Goal: Information Seeking & Learning: Find specific fact

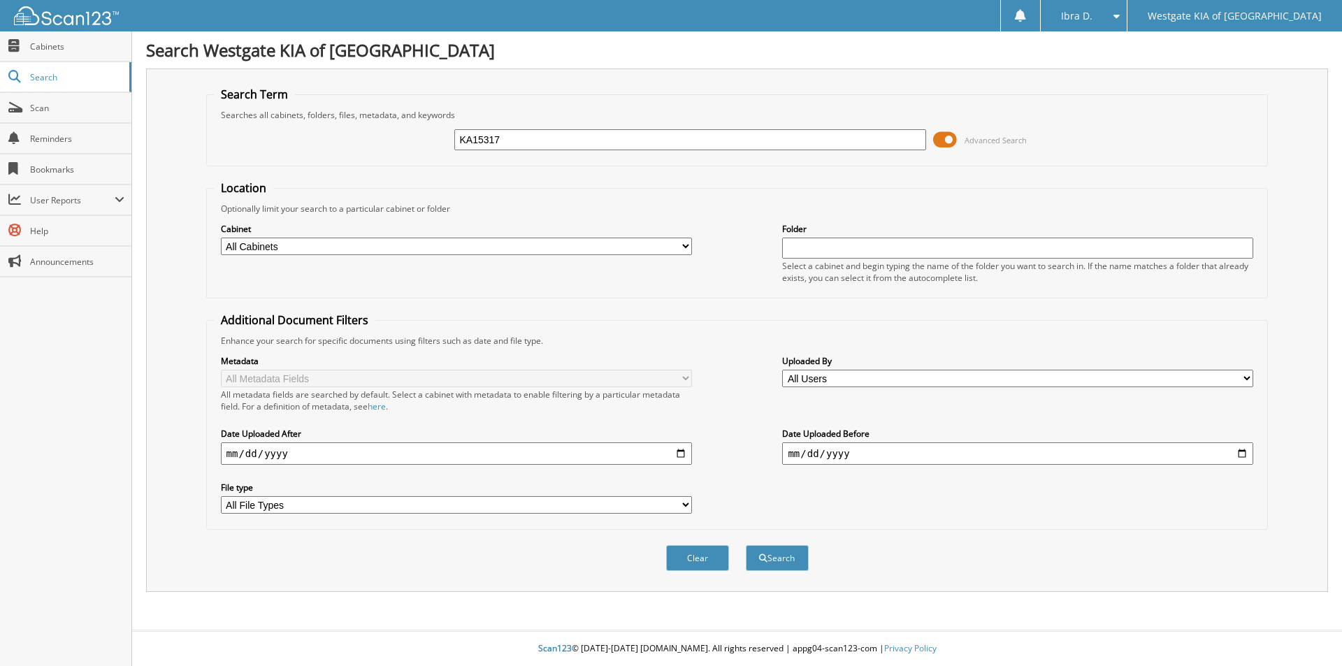
type input "KA15317"
click at [746, 545] on button "Search" at bounding box center [777, 558] width 63 height 26
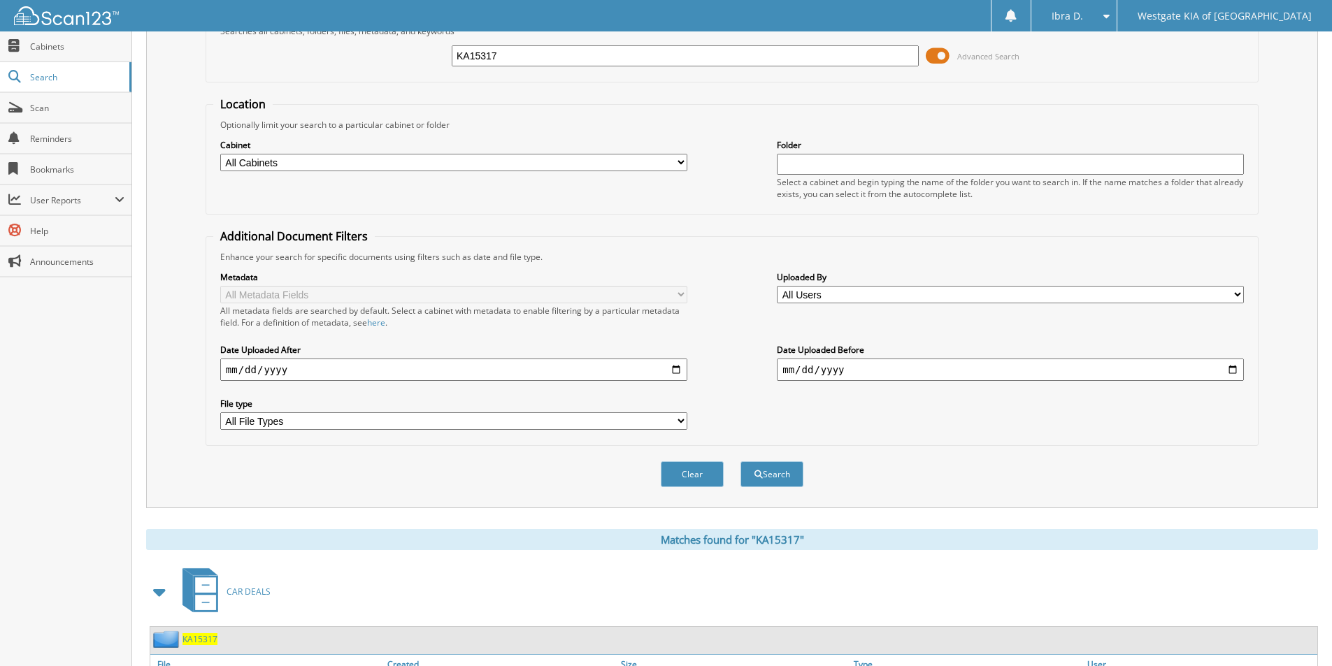
scroll to position [193, 0]
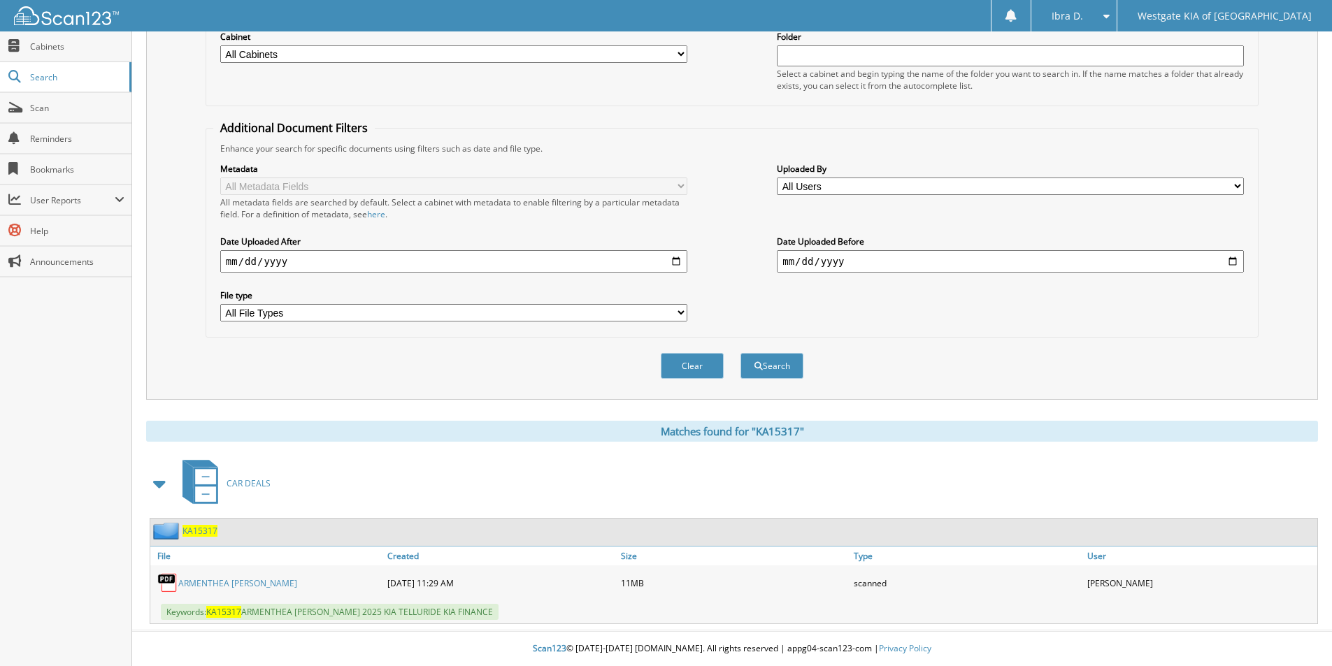
click at [225, 582] on link "ARMENTHEA [PERSON_NAME]" at bounding box center [237, 583] width 119 height 12
click at [254, 582] on link "ARMENTHEA [PERSON_NAME]" at bounding box center [237, 583] width 119 height 12
